Goal: Task Accomplishment & Management: Manage account settings

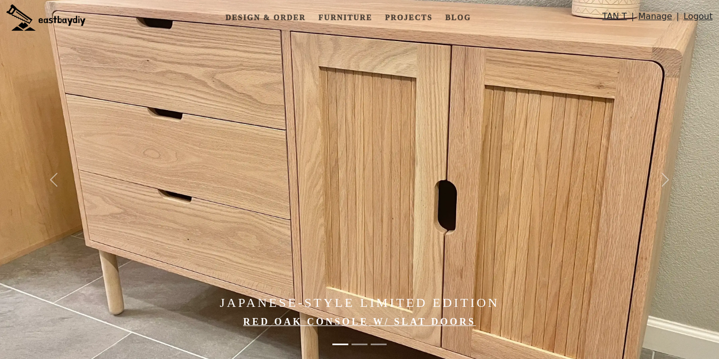
click at [650, 17] on link "Manage" at bounding box center [655, 19] width 34 height 18
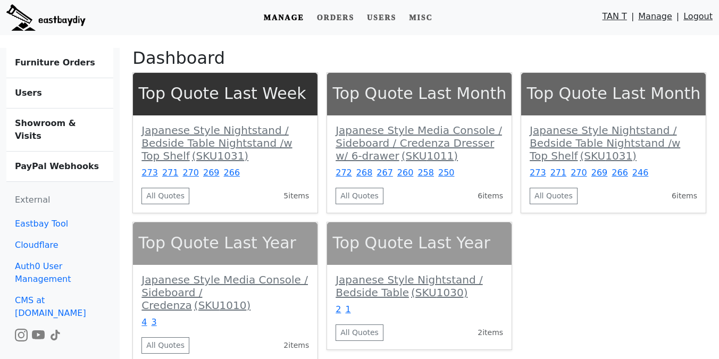
click at [76, 119] on b "Showroom & Visits" at bounding box center [45, 129] width 61 height 23
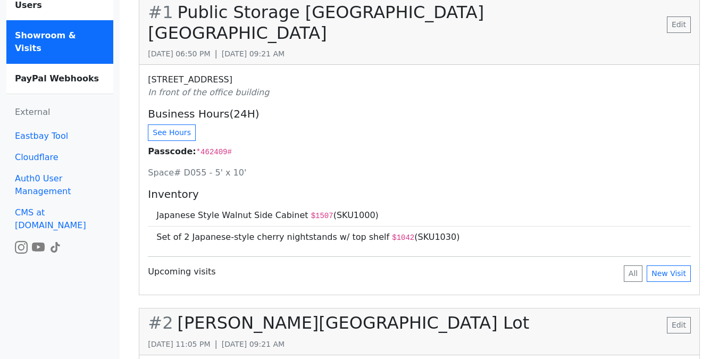
scroll to position [91, 0]
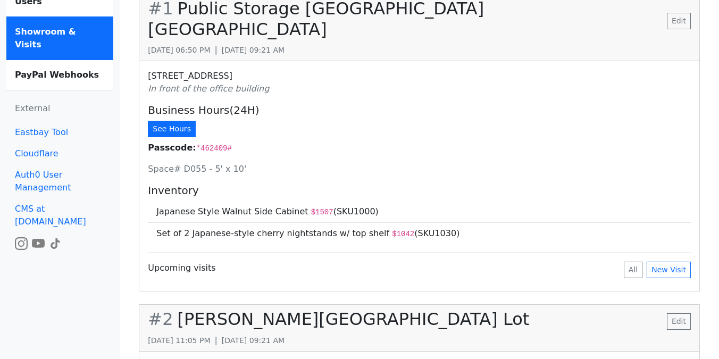
click at [166, 121] on button "See Hours" at bounding box center [172, 129] width 48 height 16
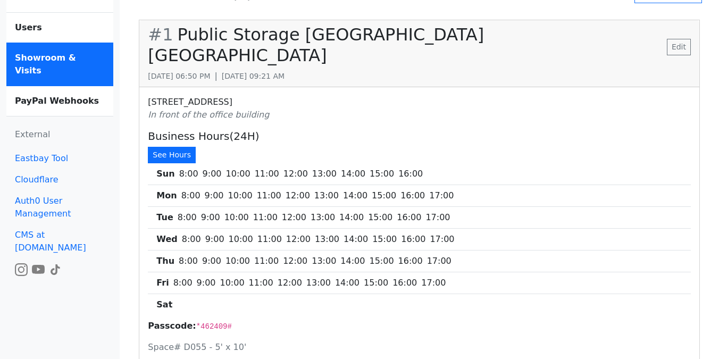
scroll to position [55, 0]
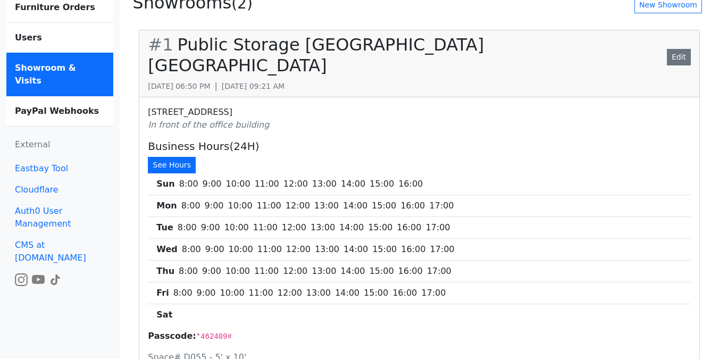
click at [674, 49] on link "Edit" at bounding box center [679, 57] width 24 height 16
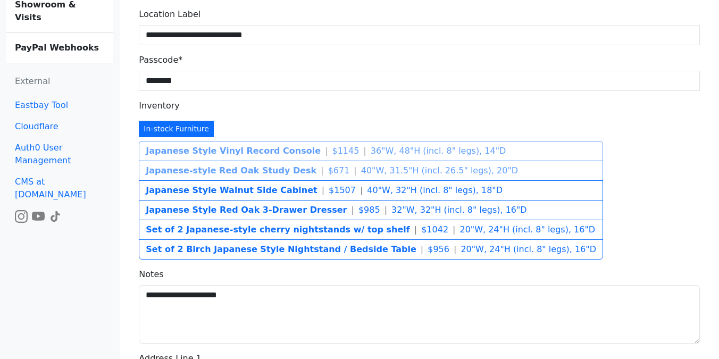
scroll to position [119, 0]
click at [284, 251] on b "Set of 2 Birch Japanese Style Nightstand / Bedside Table" at bounding box center [281, 248] width 271 height 10
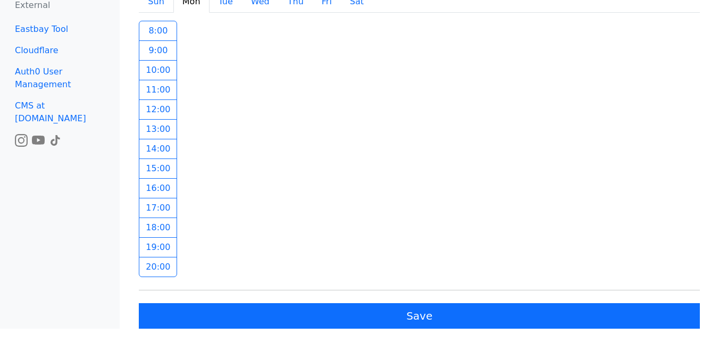
scroll to position [818, 0]
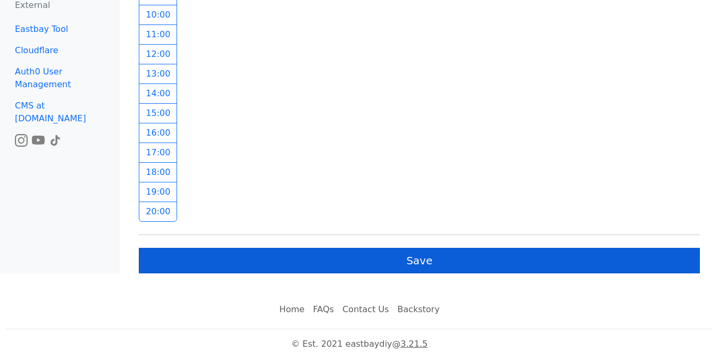
click at [284, 254] on button "Save" at bounding box center [419, 261] width 561 height 26
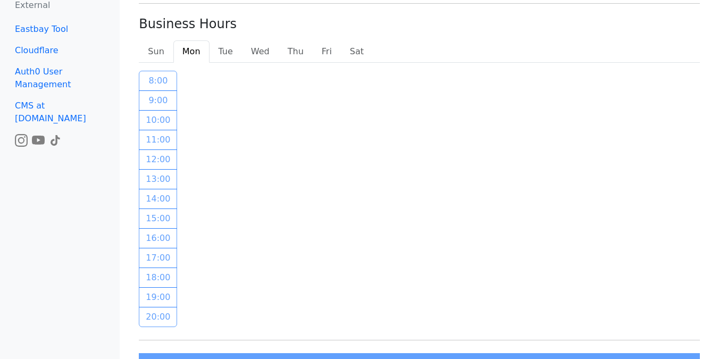
scroll to position [642, 0]
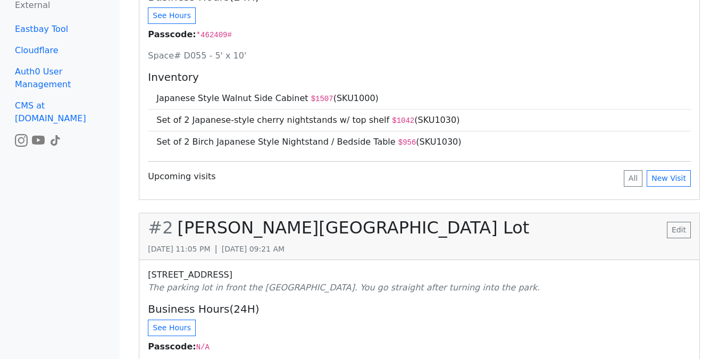
scroll to position [361, 0]
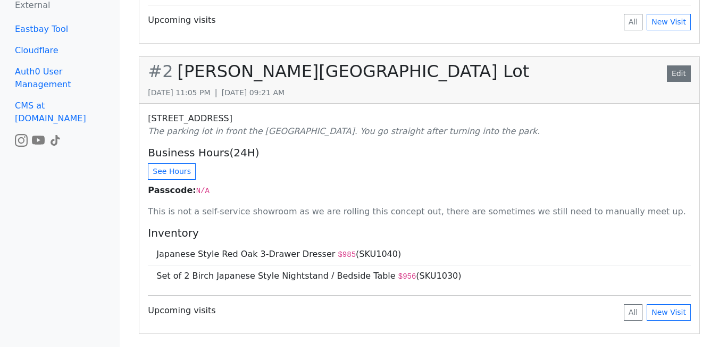
click at [673, 65] on link "Edit" at bounding box center [679, 73] width 24 height 16
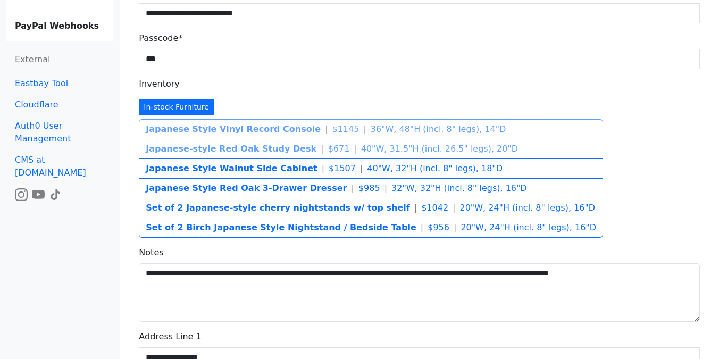
scroll to position [168, 0]
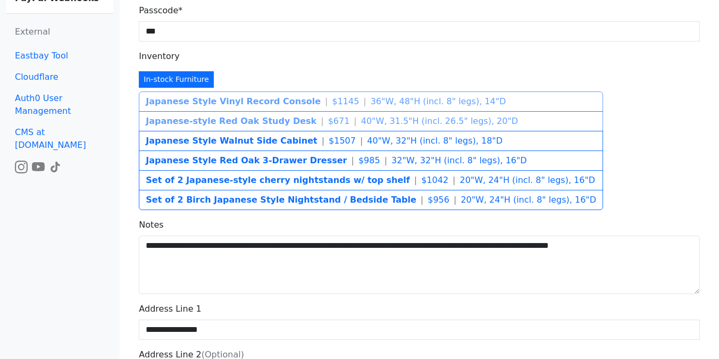
click at [356, 198] on b "Set of 2 Birch Japanese Style Nightstand / Bedside Table" at bounding box center [281, 200] width 271 height 10
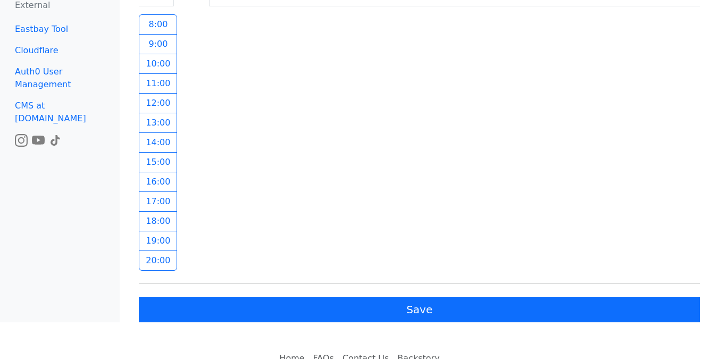
scroll to position [771, 0]
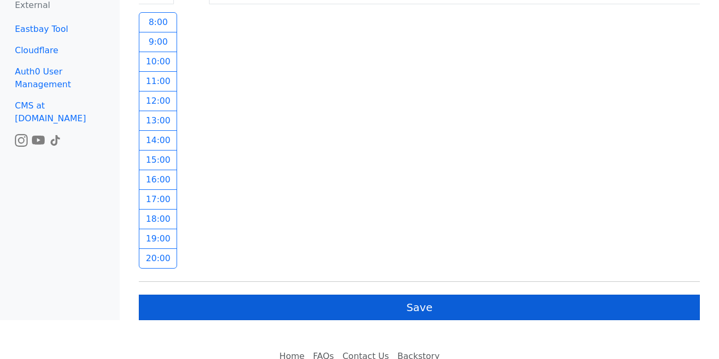
click at [376, 308] on button "Save" at bounding box center [419, 307] width 561 height 26
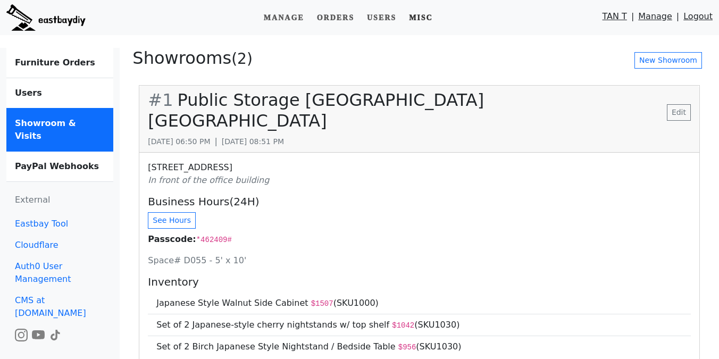
click at [420, 18] on link "Misc" at bounding box center [421, 18] width 32 height 20
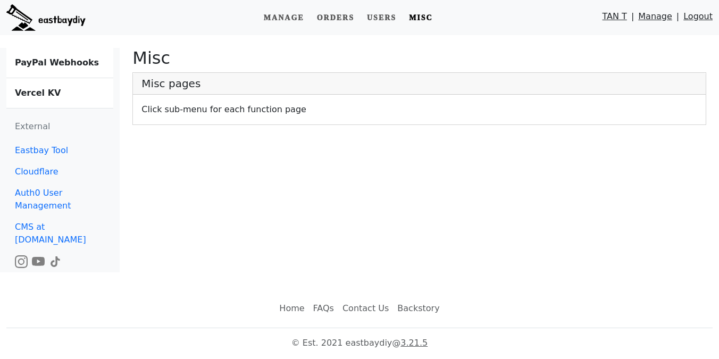
click at [39, 89] on b "Vercel KV" at bounding box center [38, 93] width 46 height 10
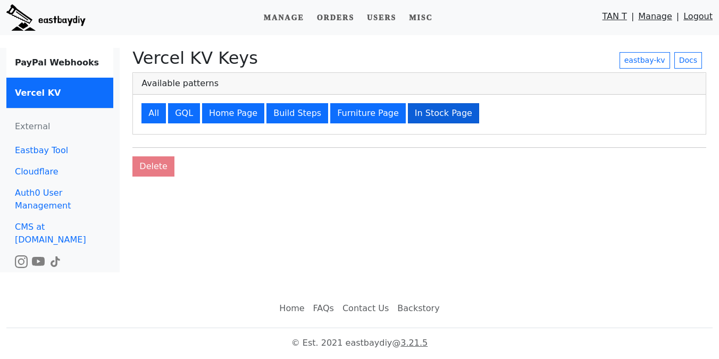
click at [431, 114] on button "In Stock Page" at bounding box center [443, 113] width 71 height 20
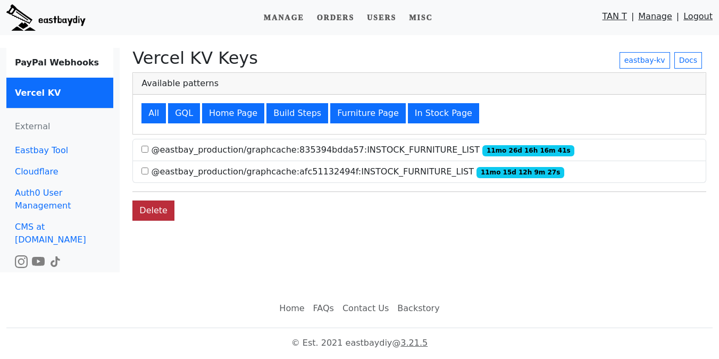
click at [150, 214] on button "Delete" at bounding box center [153, 210] width 42 height 20
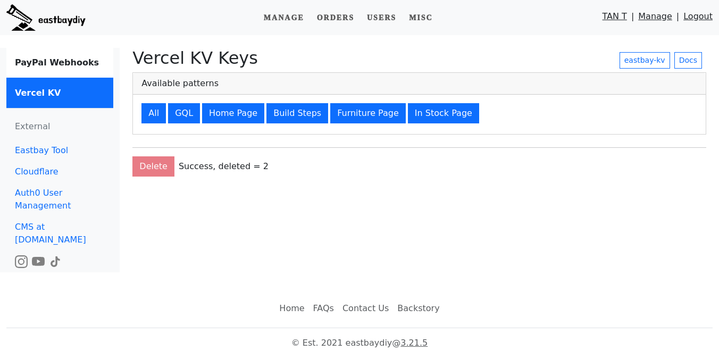
click at [670, 14] on link "Manage" at bounding box center [655, 19] width 34 height 18
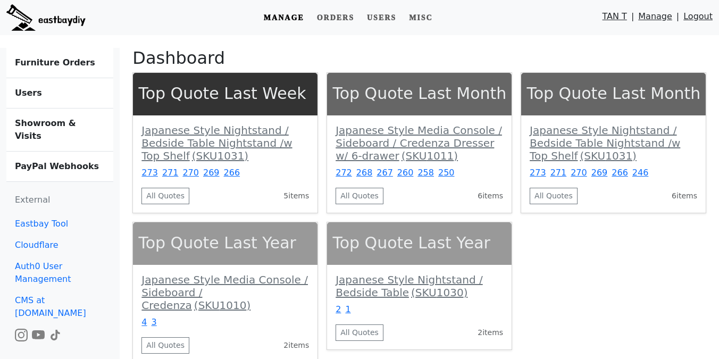
click at [74, 124] on b "Showroom & Visits" at bounding box center [45, 129] width 61 height 23
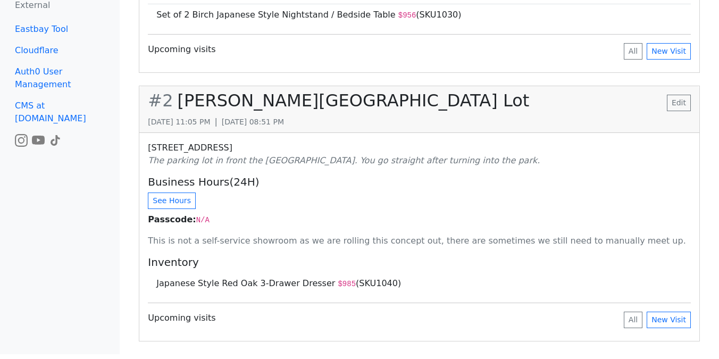
scroll to position [339, 0]
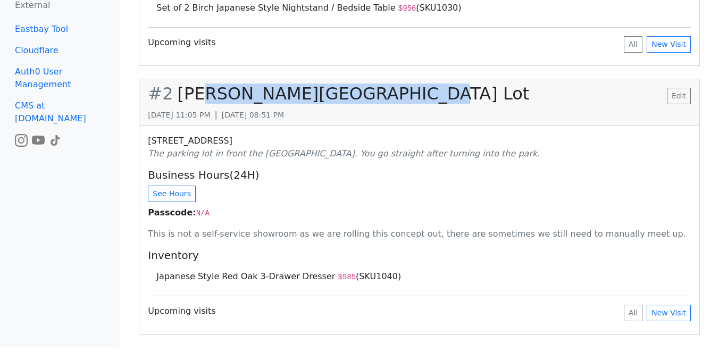
drag, startPoint x: 205, startPoint y: 80, endPoint x: 391, endPoint y: 81, distance: 186.1
click at [391, 83] on h2 "# 2 [PERSON_NAME][GEOGRAPHIC_DATA] Lot" at bounding box center [338, 93] width 381 height 20
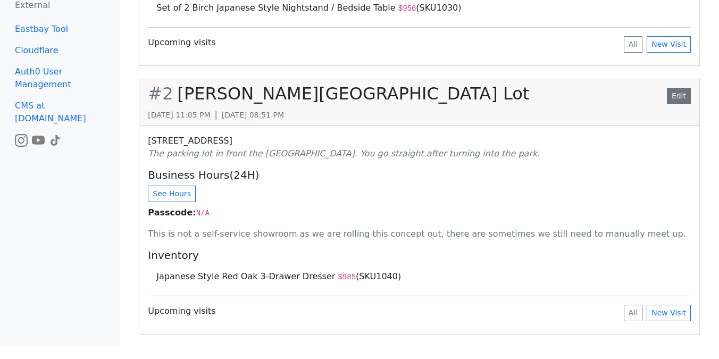
click at [675, 88] on link "Edit" at bounding box center [679, 96] width 24 height 16
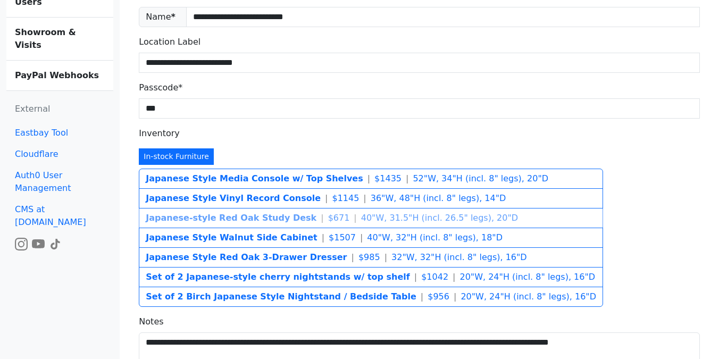
scroll to position [100, 0]
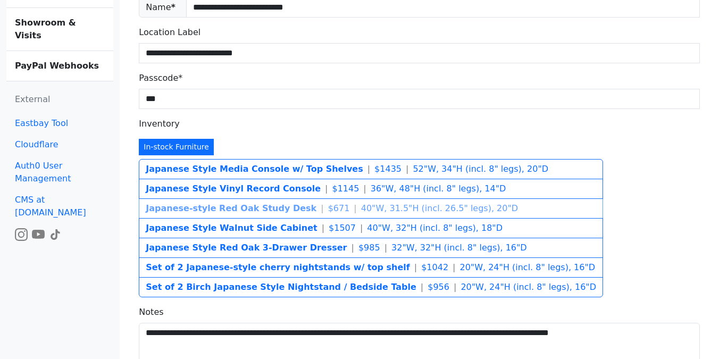
click at [301, 167] on b "Japanese Style Media Console w/ Top Shelves" at bounding box center [254, 169] width 217 height 10
click at [283, 189] on b "Japanese Style Vinyl Record Console" at bounding box center [233, 188] width 175 height 10
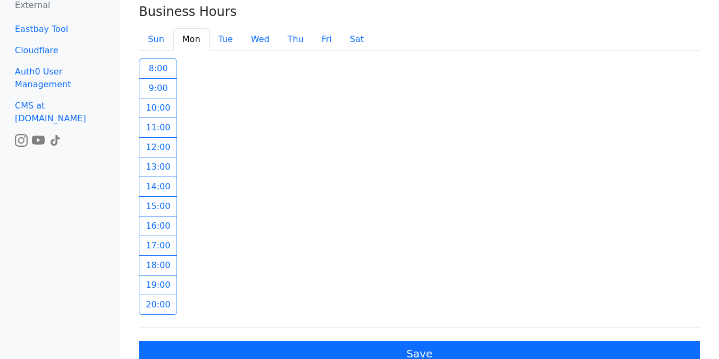
scroll to position [838, 0]
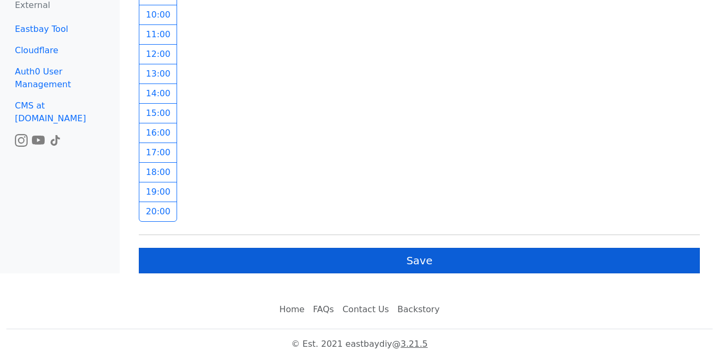
click at [435, 267] on button "Save" at bounding box center [419, 261] width 561 height 26
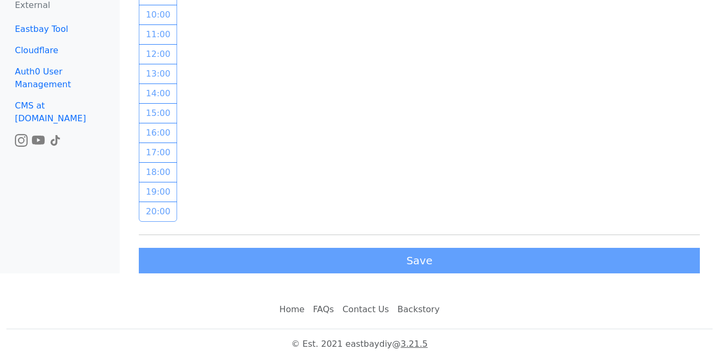
scroll to position [754, 0]
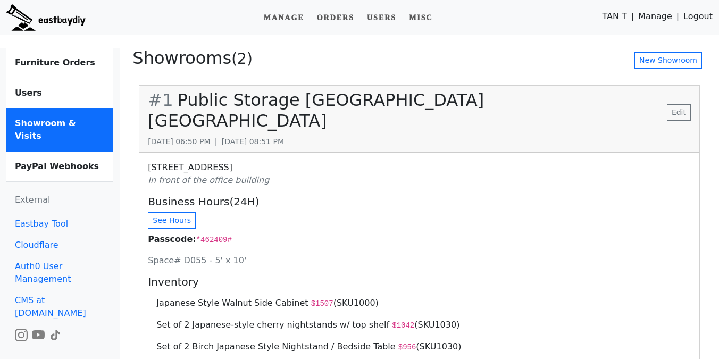
click at [684, 21] on form "TAN T | Manage | Logout" at bounding box center [657, 19] width 110 height 18
click at [81, 15] on img at bounding box center [45, 17] width 79 height 27
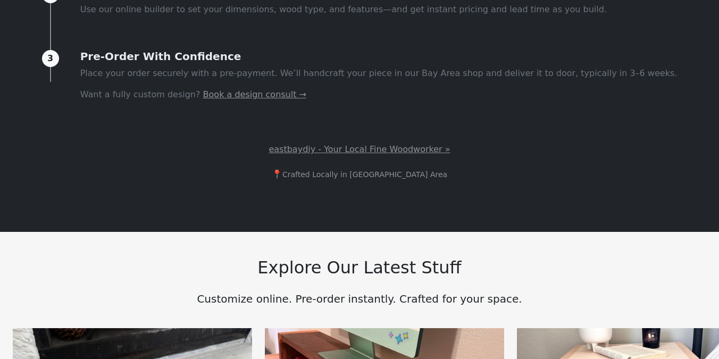
scroll to position [352, 0]
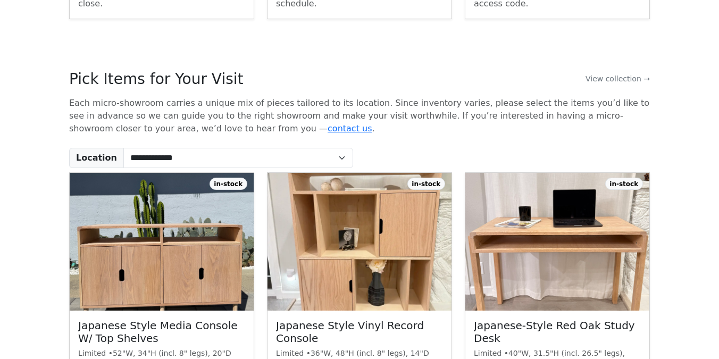
scroll to position [250, 0]
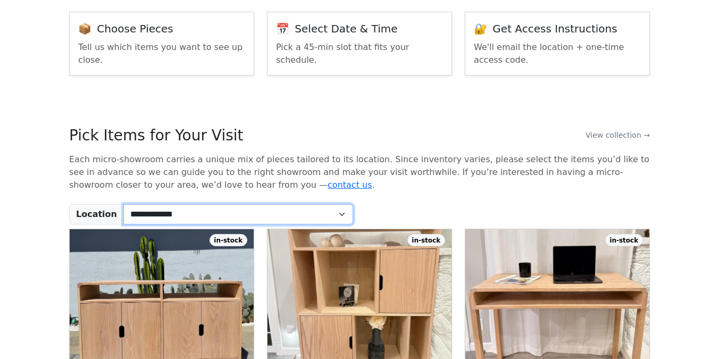
click at [213, 211] on select "**********" at bounding box center [238, 214] width 230 height 20
click at [123, 204] on select "**********" at bounding box center [238, 214] width 230 height 20
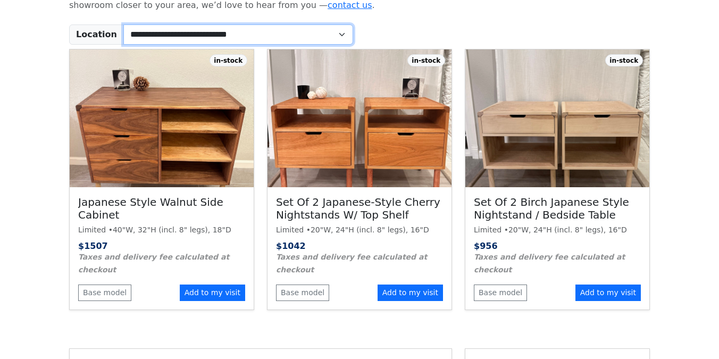
scroll to position [351, 0]
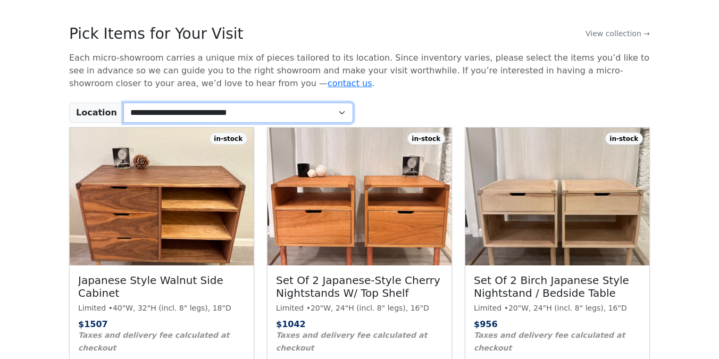
click at [254, 103] on select "**********" at bounding box center [238, 113] width 230 height 20
select select "*"
click at [123, 103] on select "**********" at bounding box center [238, 113] width 230 height 20
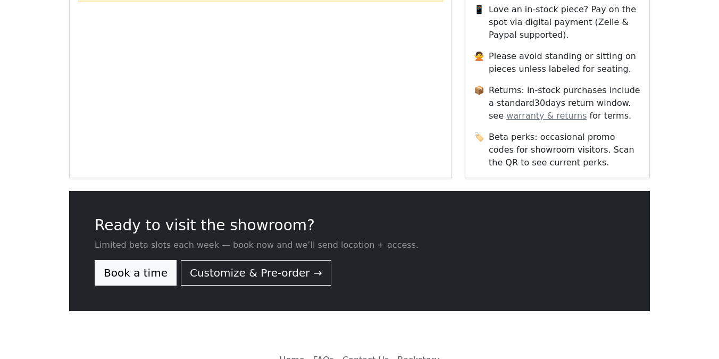
scroll to position [908, 0]
